Goal: Find specific page/section: Find specific page/section

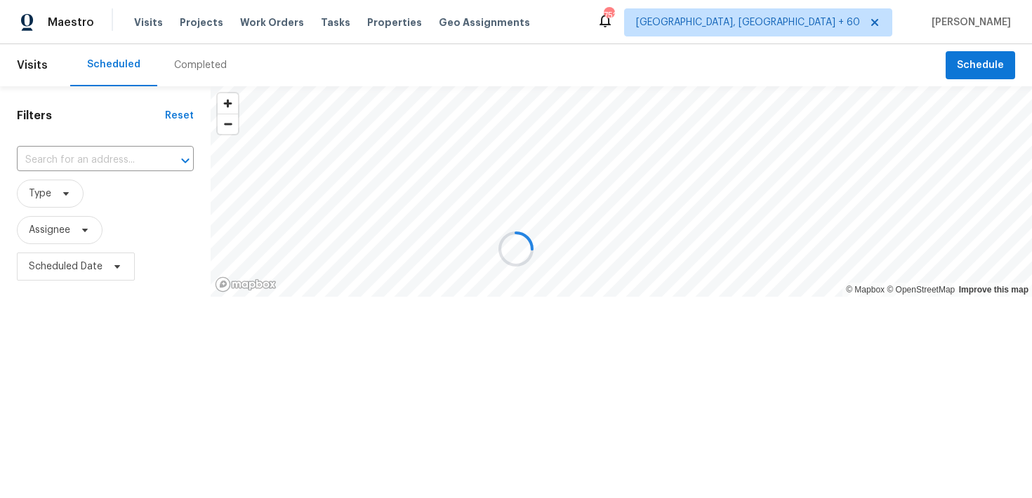
click at [175, 55] on div at bounding box center [516, 249] width 1032 height 498
click at [196, 65] on div at bounding box center [516, 249] width 1032 height 498
click at [182, 70] on div at bounding box center [516, 249] width 1032 height 498
click at [193, 65] on div at bounding box center [516, 249] width 1032 height 498
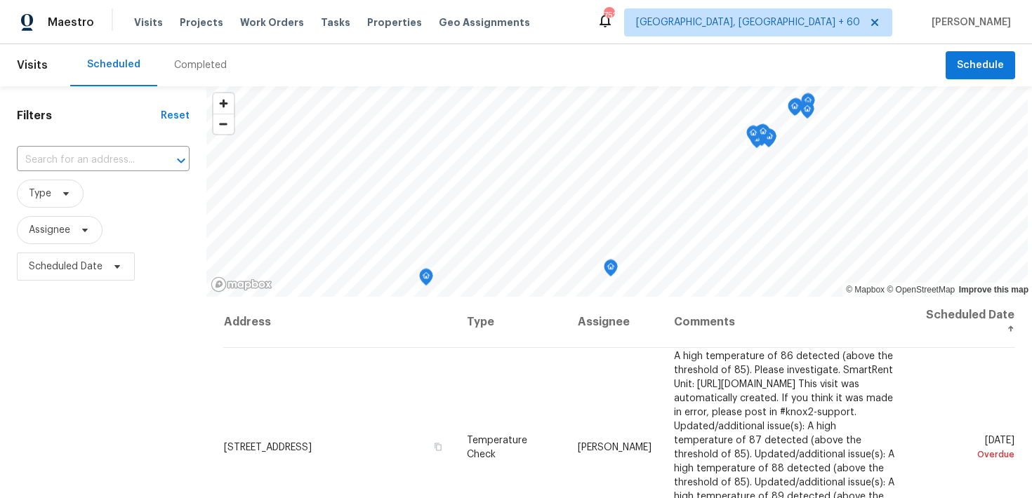
click at [190, 69] on div "Completed" at bounding box center [200, 65] width 53 height 14
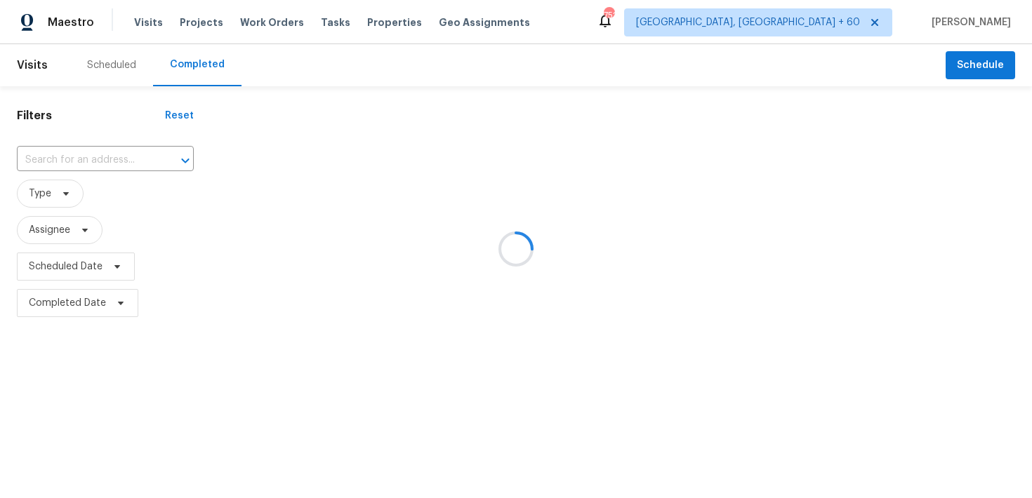
click at [79, 160] on div at bounding box center [516, 249] width 1032 height 498
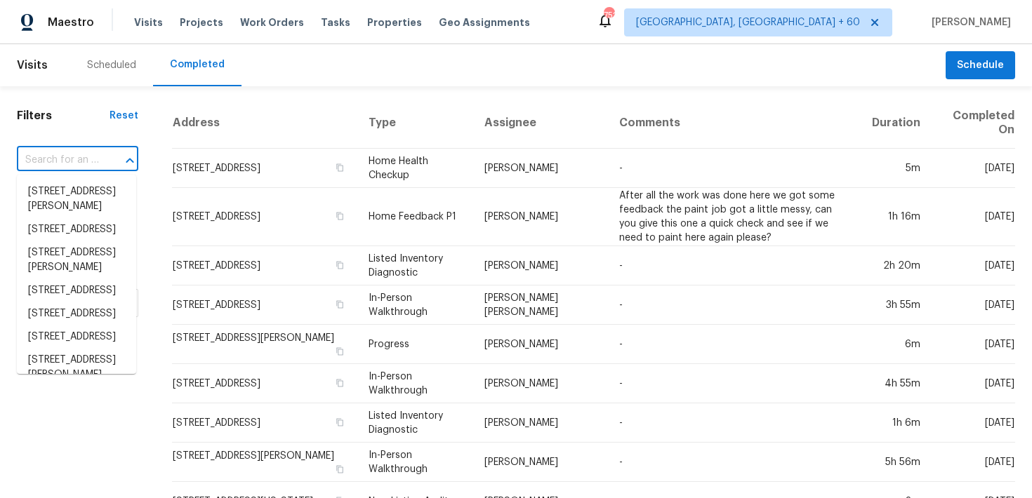
click at [79, 160] on input "text" at bounding box center [58, 160] width 82 height 22
paste input "1783 Andover [GEOGRAPHIC_DATA]"
type input "1783 Andover [GEOGRAPHIC_DATA]"
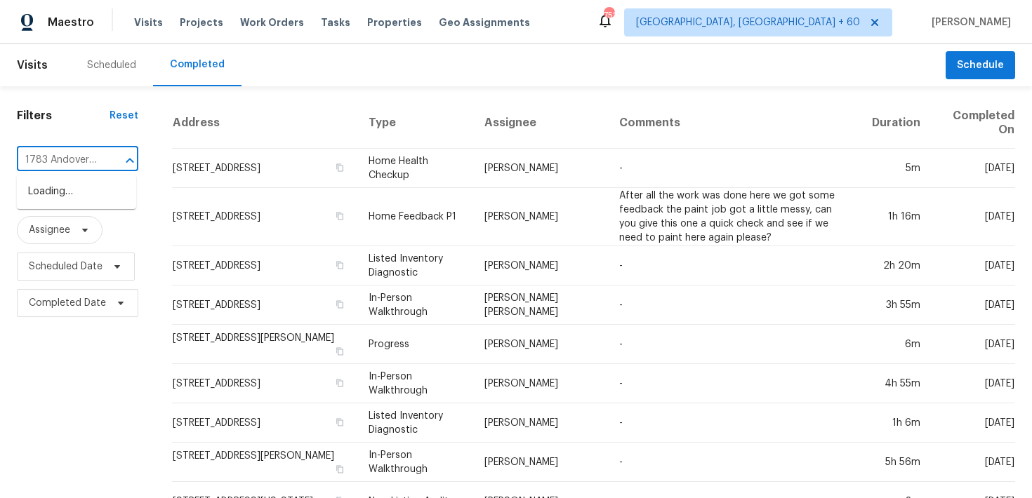
scroll to position [0, 109]
click at [59, 194] on li "[STREET_ADDRESS]" at bounding box center [76, 191] width 119 height 23
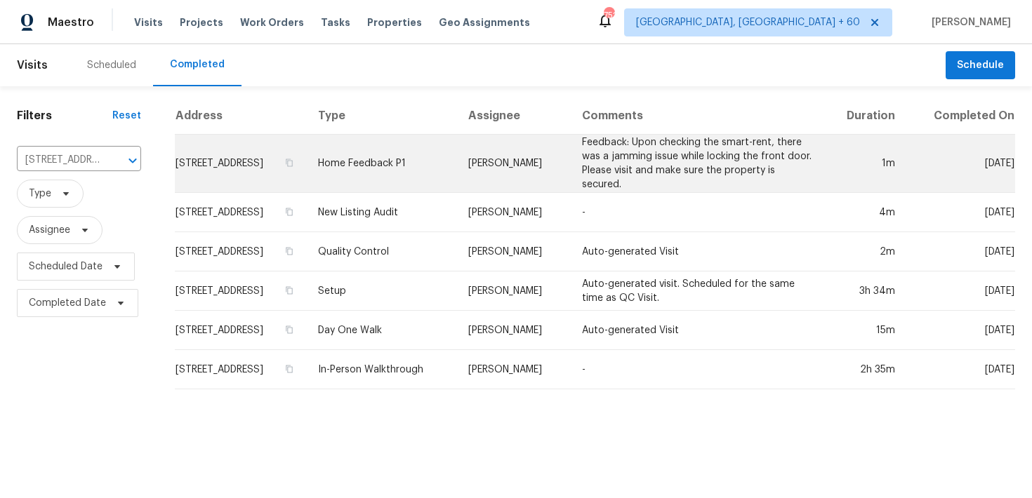
click at [457, 161] on td "Home Feedback P1" at bounding box center [382, 164] width 150 height 58
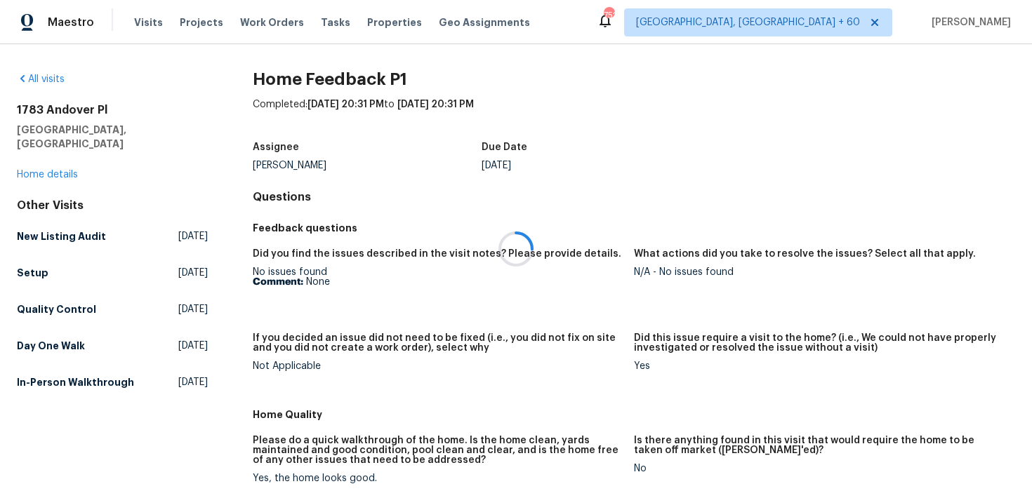
click at [40, 164] on div at bounding box center [516, 249] width 1032 height 498
click at [37, 170] on link "Home details" at bounding box center [47, 175] width 61 height 10
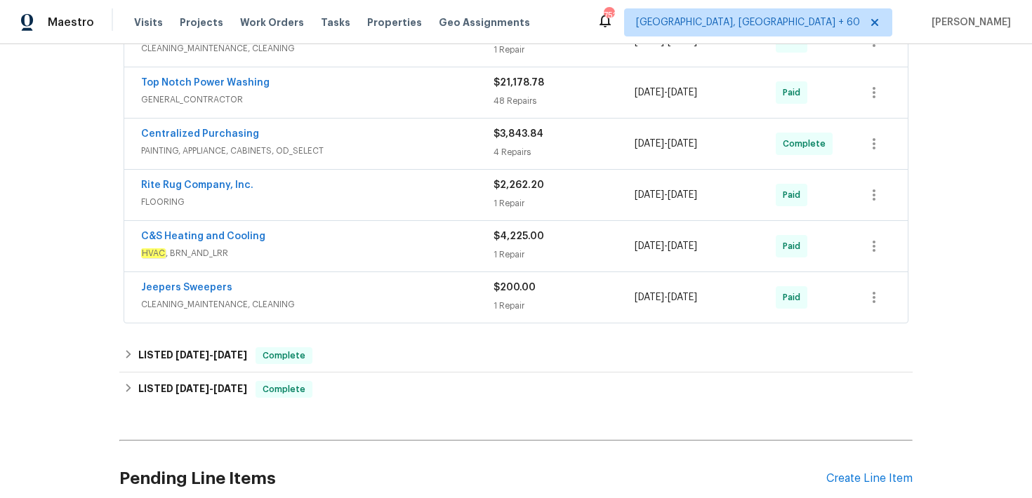
scroll to position [411, 0]
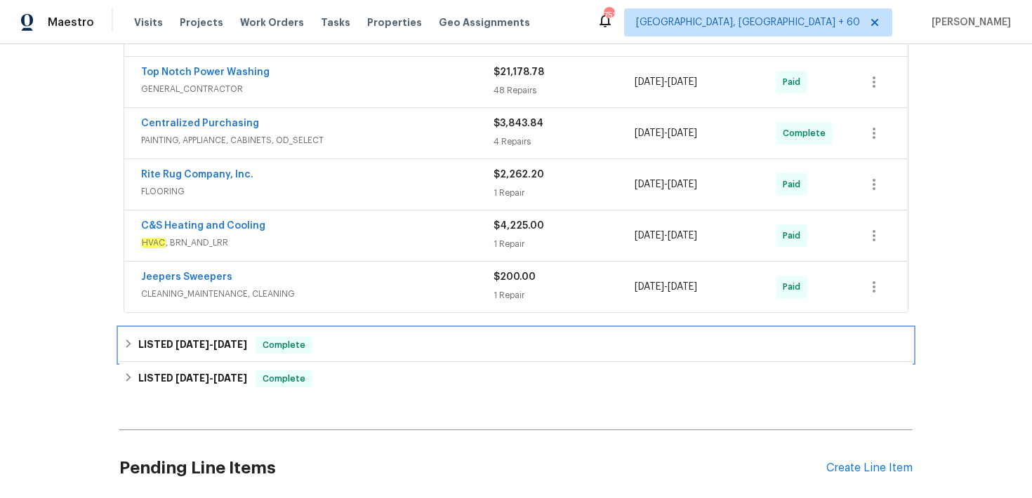
click at [340, 347] on div "LISTED [DATE] - [DATE] Complete" at bounding box center [516, 345] width 785 height 17
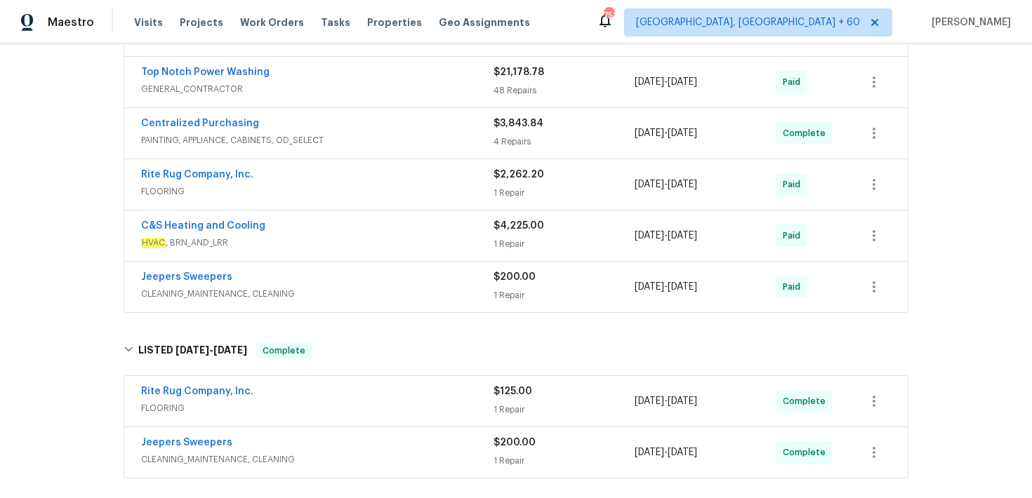
click at [501, 389] on span "$125.00" at bounding box center [512, 392] width 39 height 10
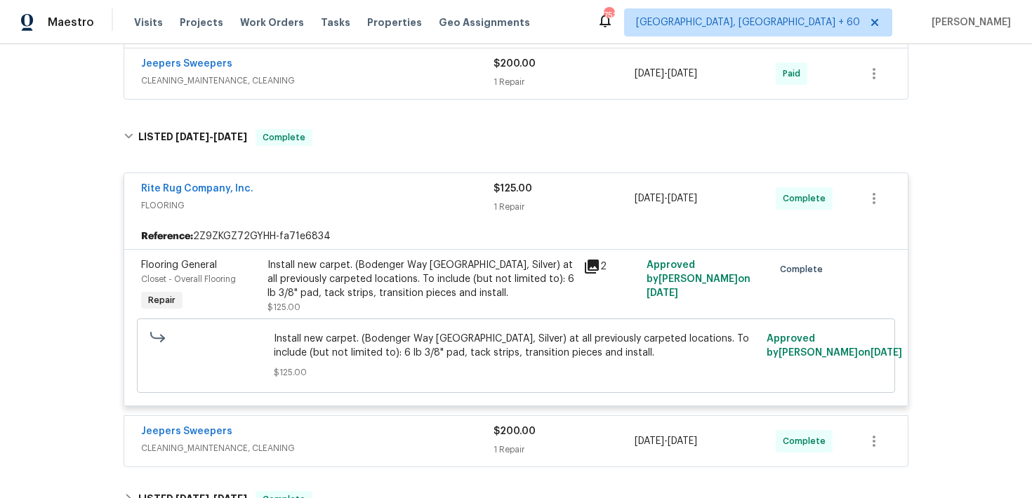
scroll to position [657, 0]
